Goal: Task Accomplishment & Management: Use online tool/utility

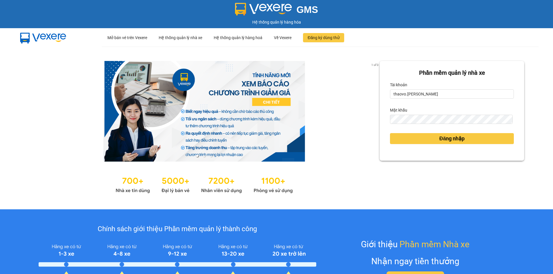
click at [429, 138] on button "Đăng nhập" at bounding box center [452, 138] width 124 height 11
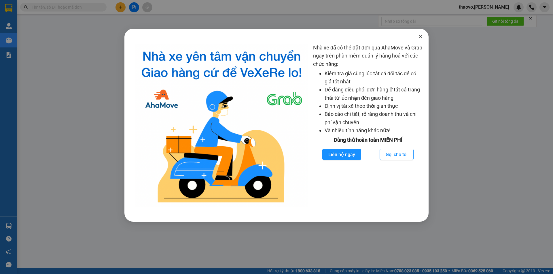
click at [423, 36] on span "Close" at bounding box center [420, 37] width 16 height 16
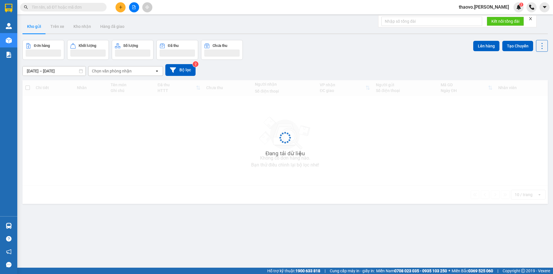
click at [422, 37] on div "ver 1.8.146 Kho gửi Trên xe Kho nhận Hàng đã giao Đơn hàng Khối lượng Số lượng …" at bounding box center [285, 154] width 530 height 274
click at [62, 10] on input "text" at bounding box center [66, 7] width 68 height 6
click at [61, 8] on input "text" at bounding box center [66, 7] width 68 height 6
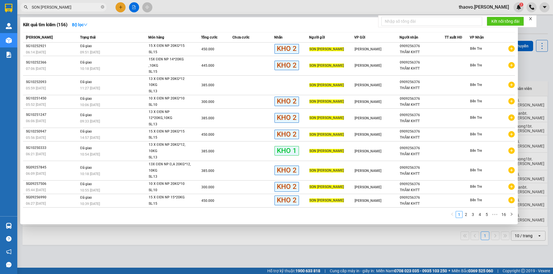
type input "SON BÒ VIÊN"
drag, startPoint x: 211, startPoint y: 236, endPoint x: 318, endPoint y: 222, distance: 108.2
click at [211, 236] on div at bounding box center [276, 137] width 553 height 274
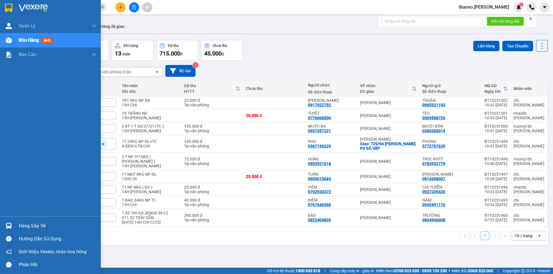
click at [13, 7] on div at bounding box center [9, 8] width 10 height 10
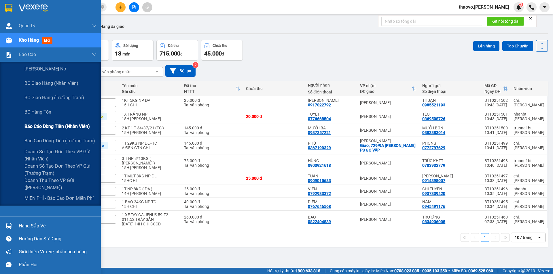
click at [52, 123] on span "Báo cáo dòng tiền (nhân viên)" at bounding box center [56, 126] width 65 height 7
